Goal: Information Seeking & Learning: Learn about a topic

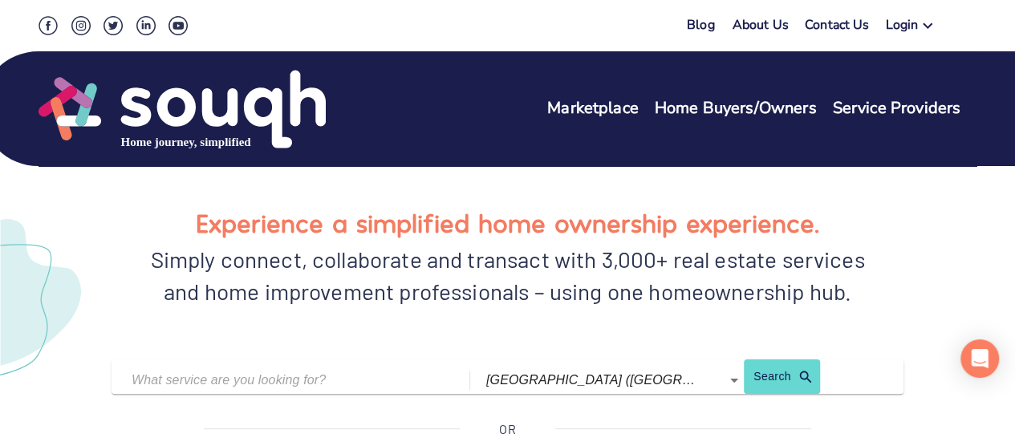
scroll to position [80, 0]
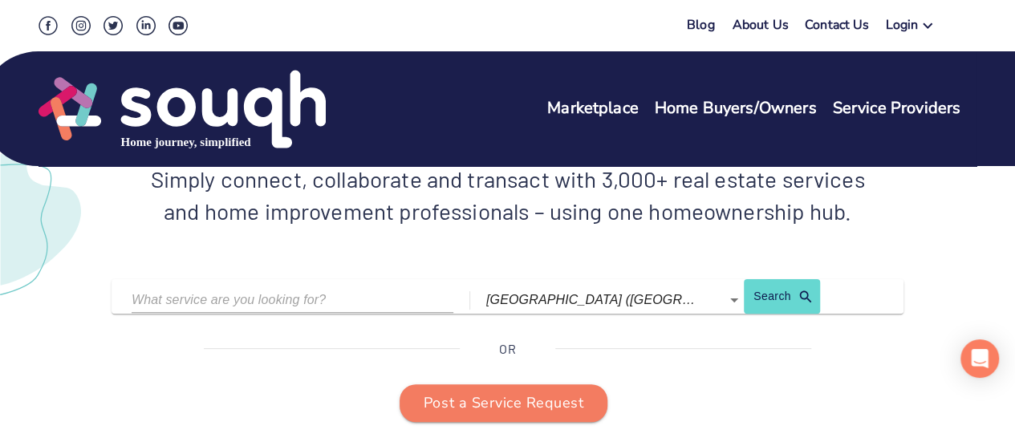
click at [364, 290] on input "text" at bounding box center [281, 299] width 298 height 25
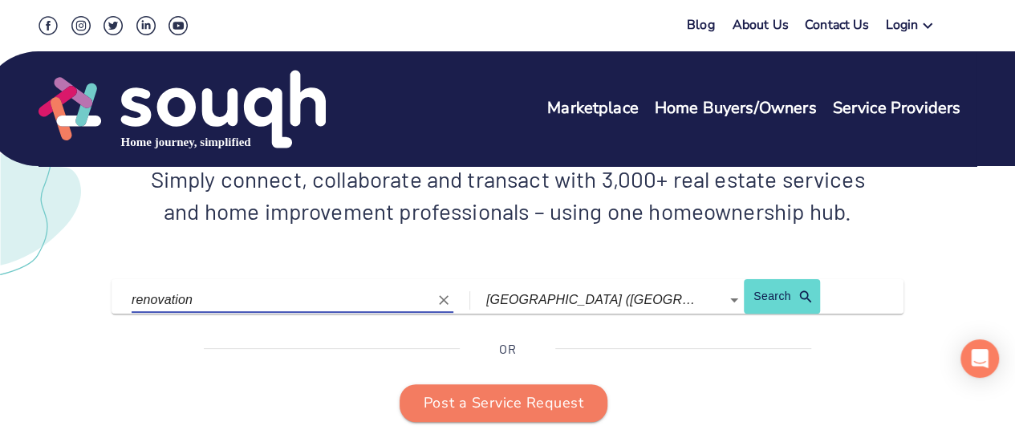
type input "renovation"
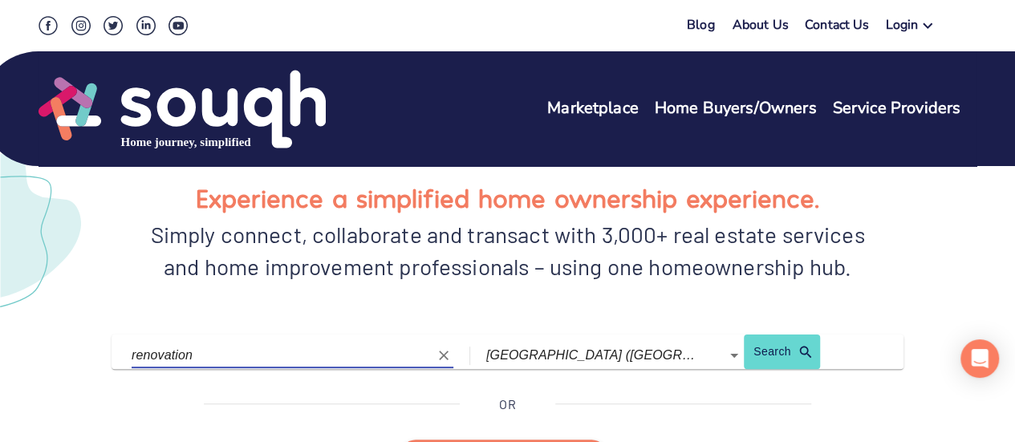
scroll to position [0, 0]
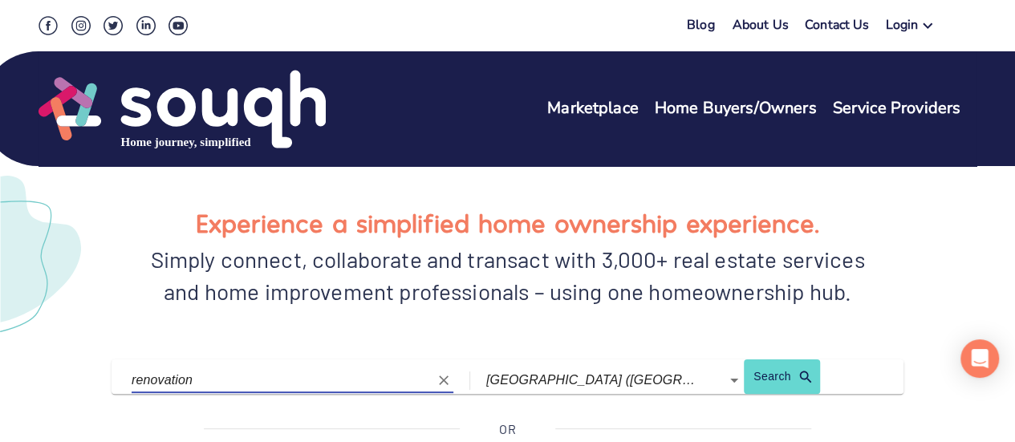
click at [754, 20] on link "About Us" at bounding box center [761, 27] width 56 height 23
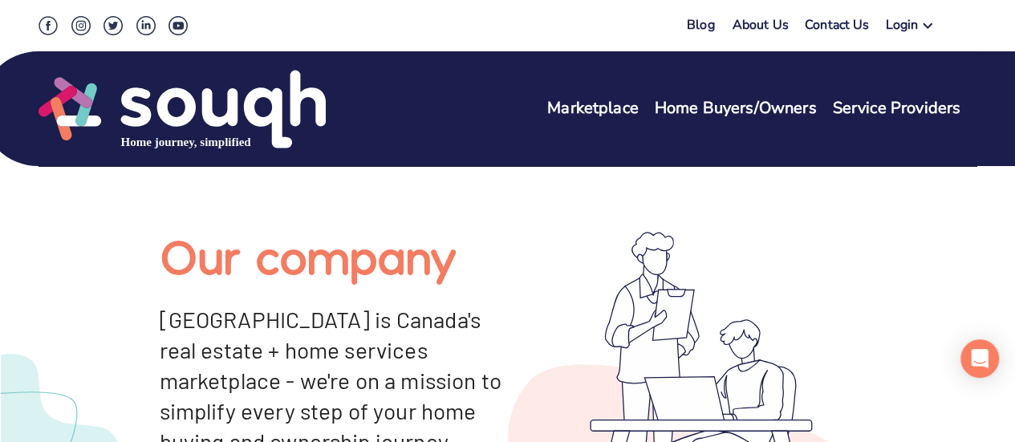
click at [878, 105] on link "Service Providers" at bounding box center [896, 108] width 128 height 23
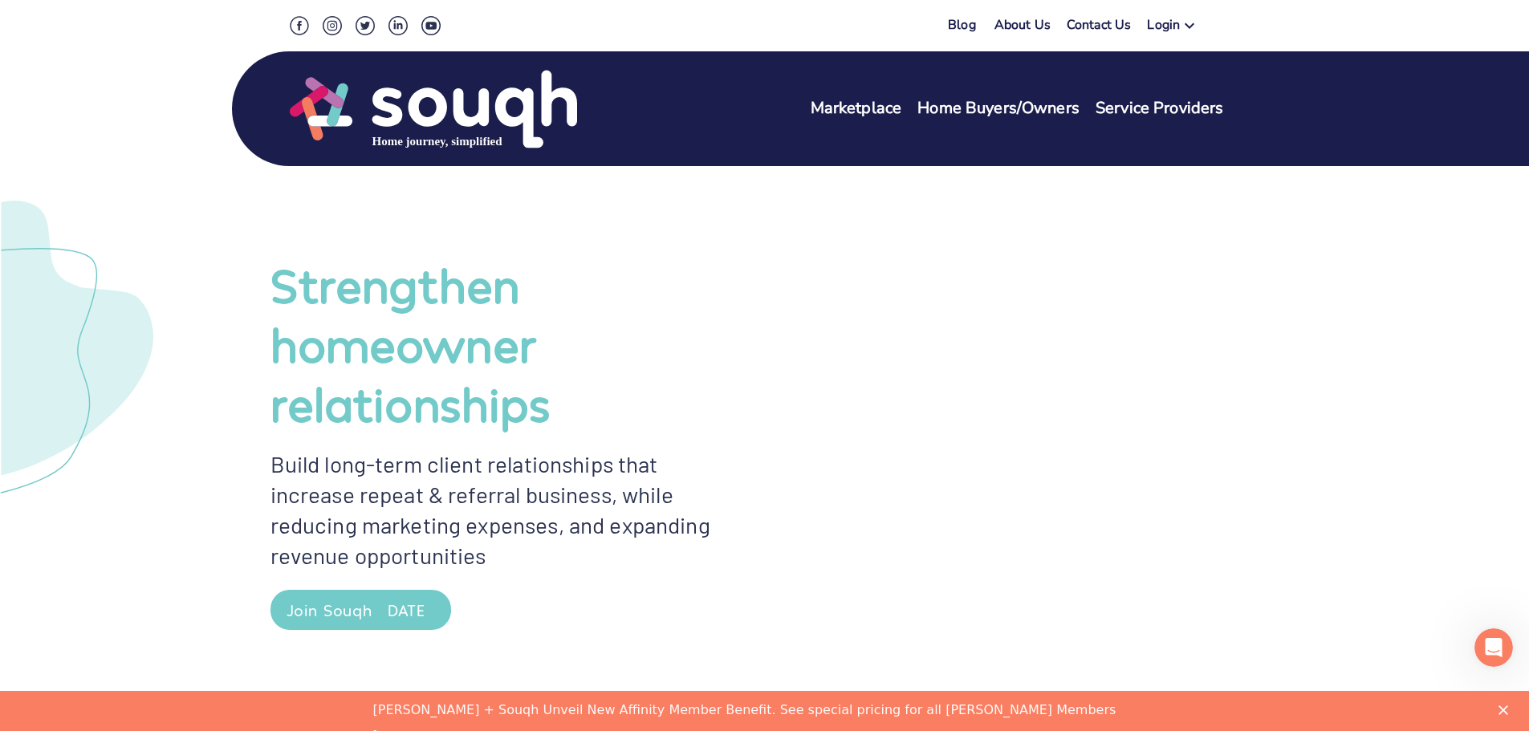
click at [423, 105] on img at bounding box center [433, 109] width 287 height 82
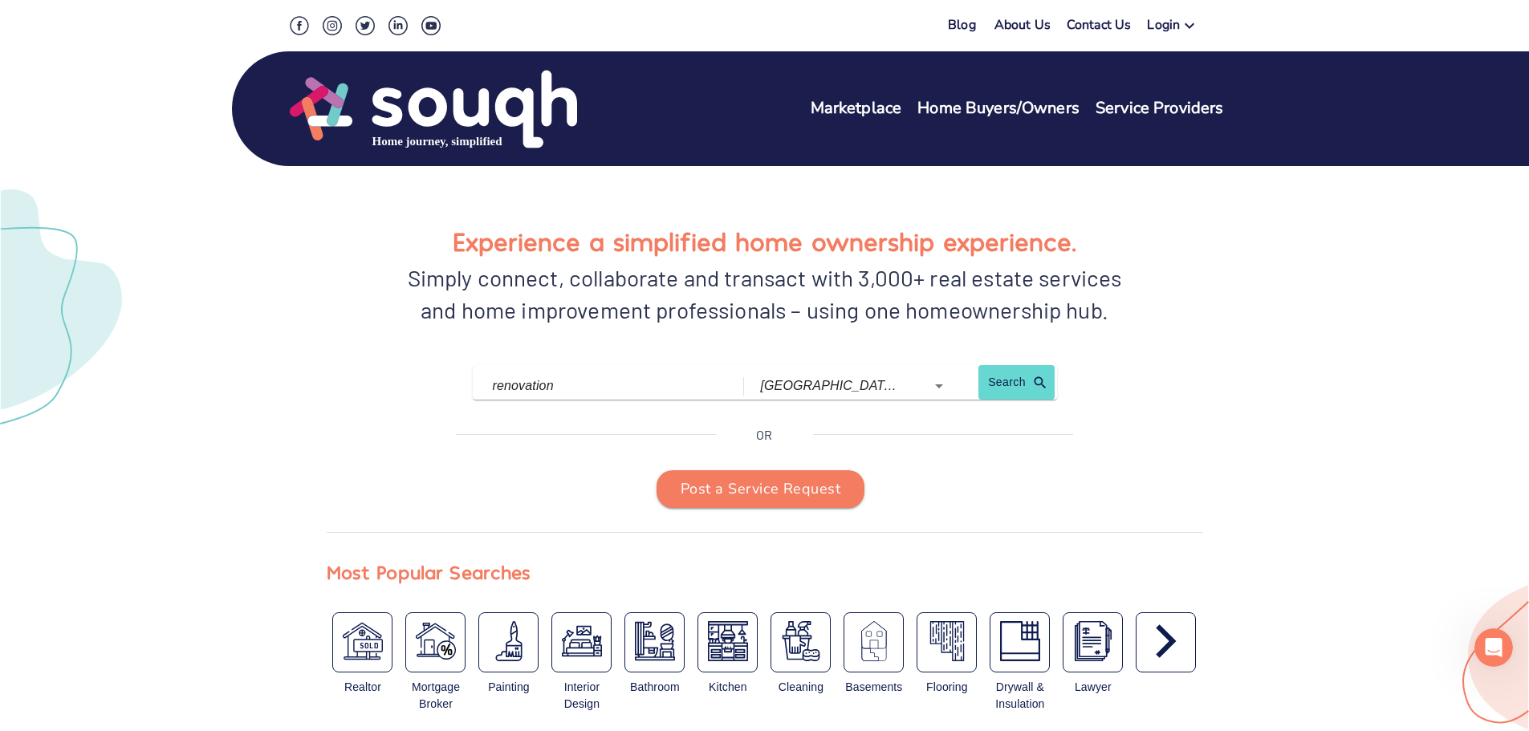
click at [1014, 27] on link "About Us" at bounding box center [1022, 27] width 56 height 23
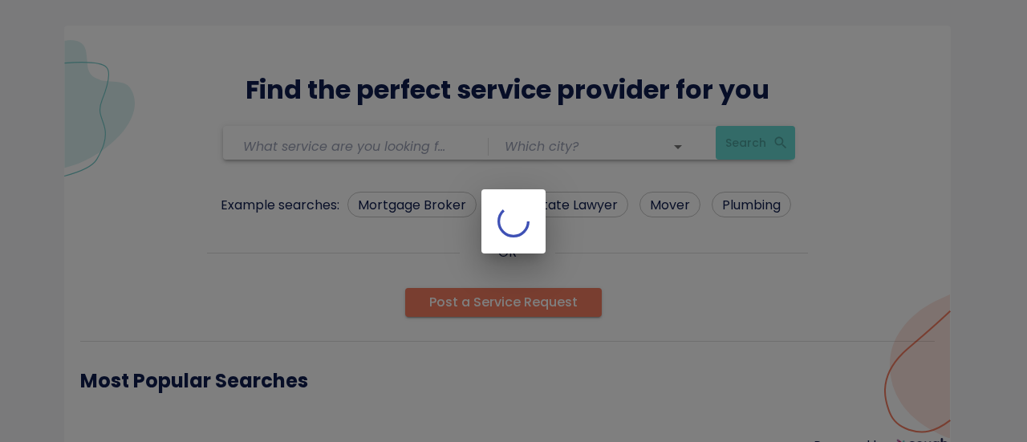
type input "renovation"
type input "[GEOGRAPHIC_DATA] ([GEOGRAPHIC_DATA])"
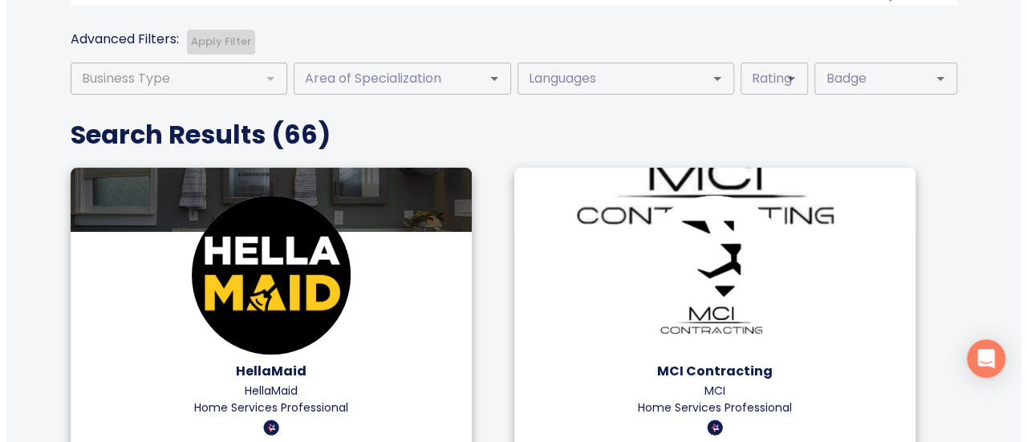
scroll to position [321, 0]
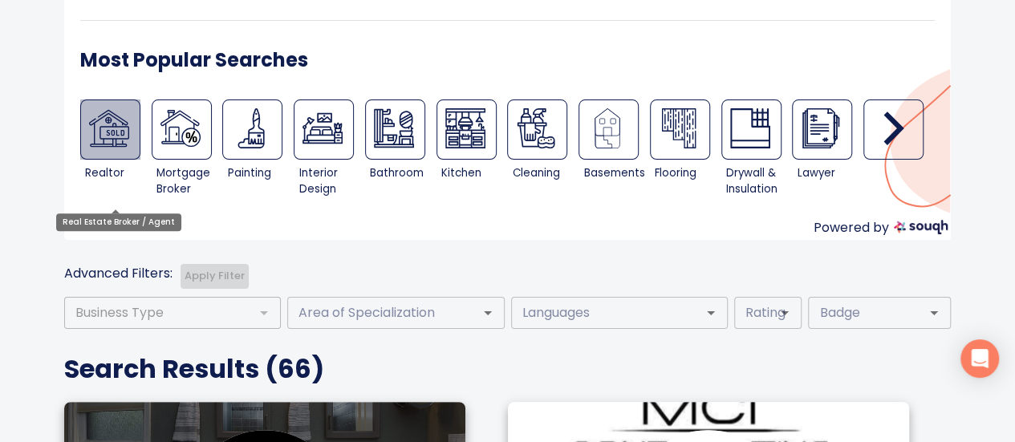
click at [120, 124] on img at bounding box center [109, 128] width 40 height 40
type input "Real Estate Broker / Agent"
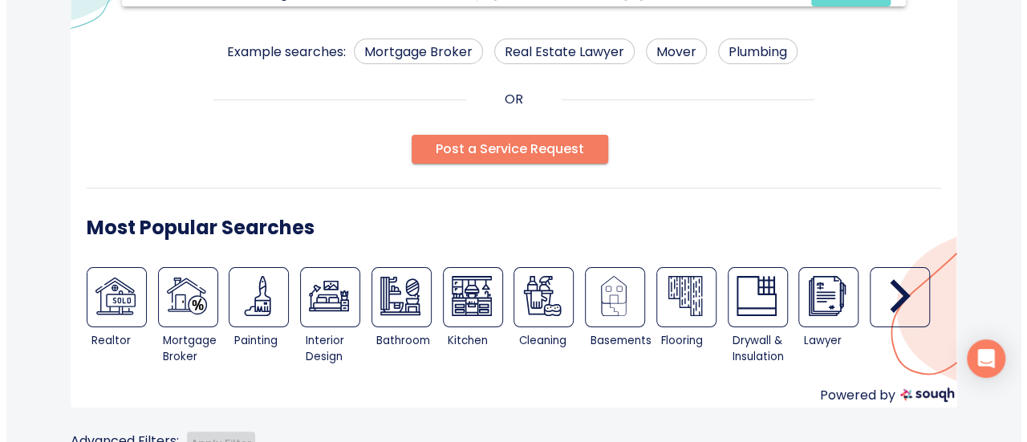
scroll to position [161, 0]
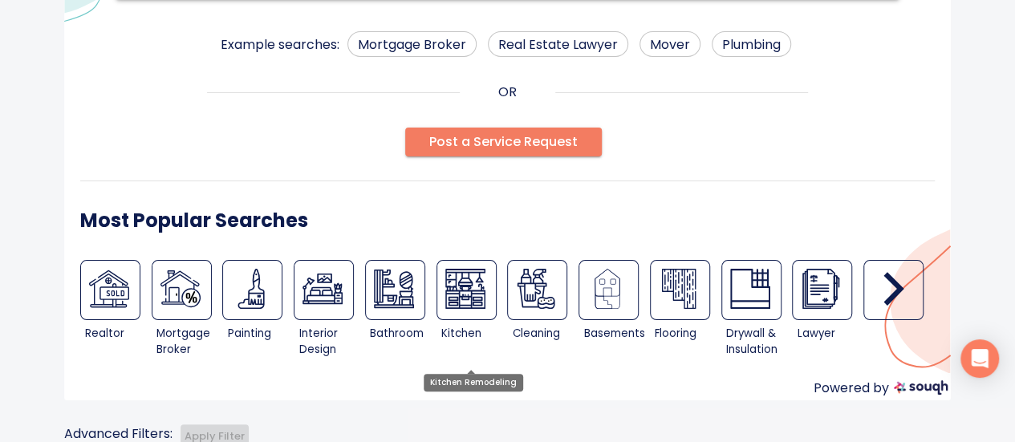
click at [473, 284] on img at bounding box center [465, 289] width 40 height 40
type input "Kitchen Remodeling"
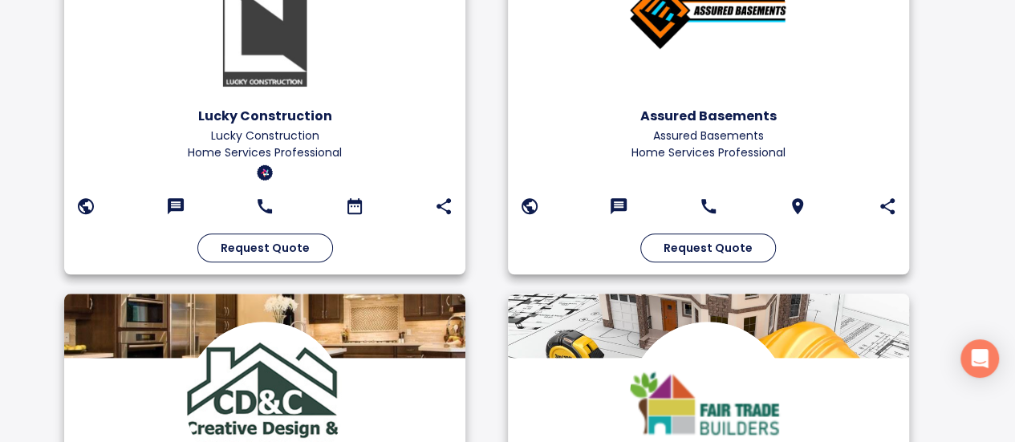
scroll to position [864, 0]
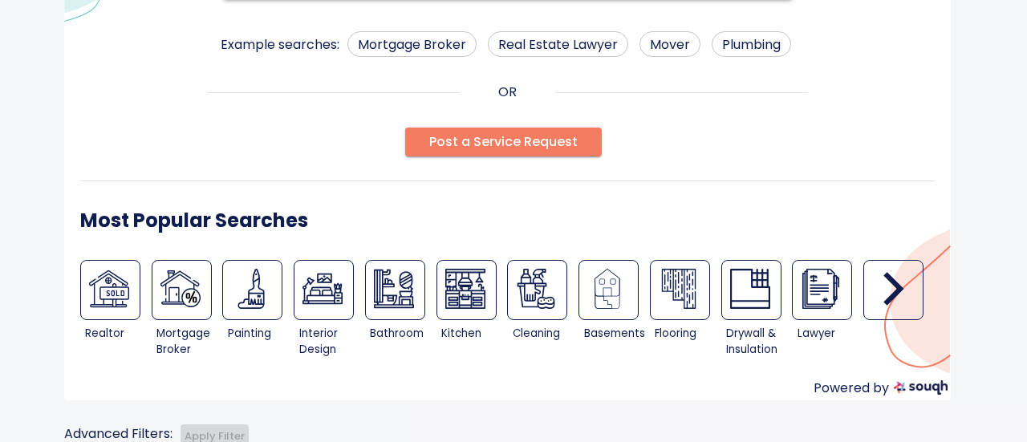
scroll to position [161, 0]
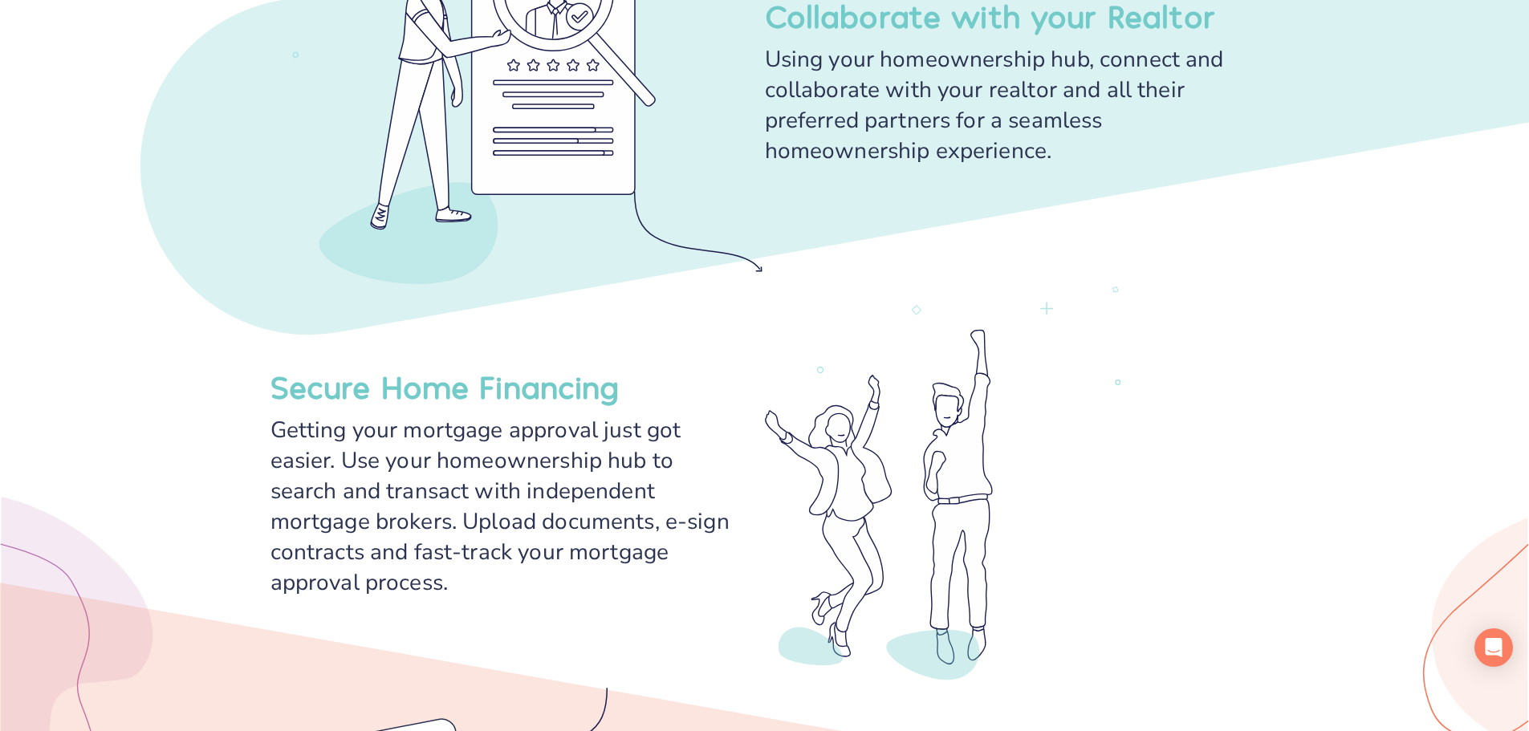
scroll to position [2408, 0]
